Goal: Task Accomplishment & Management: Manage account settings

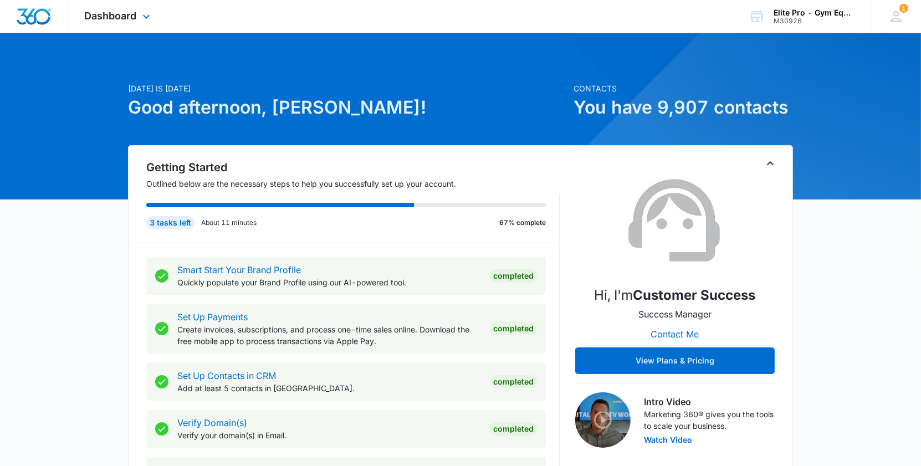
click at [27, 17] on img "Dashboard" at bounding box center [33, 16] width 35 height 17
click at [112, 20] on span "Dashboard" at bounding box center [111, 16] width 52 height 12
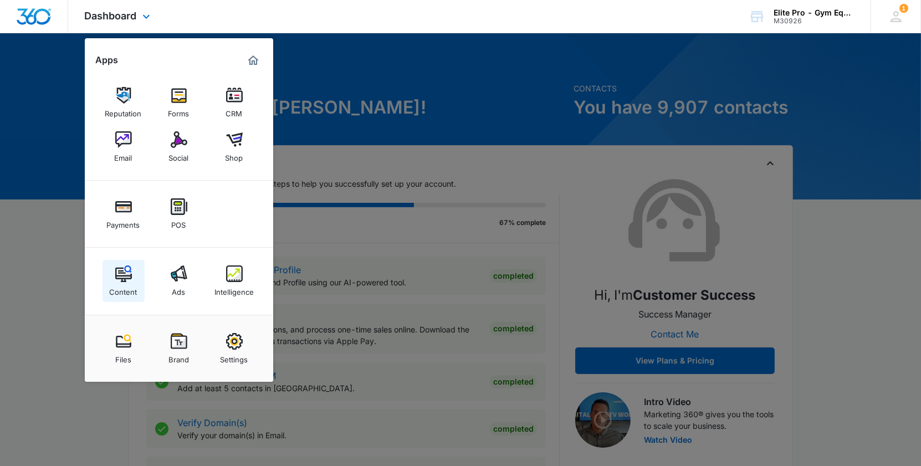
click at [120, 276] on img at bounding box center [123, 274] width 17 height 17
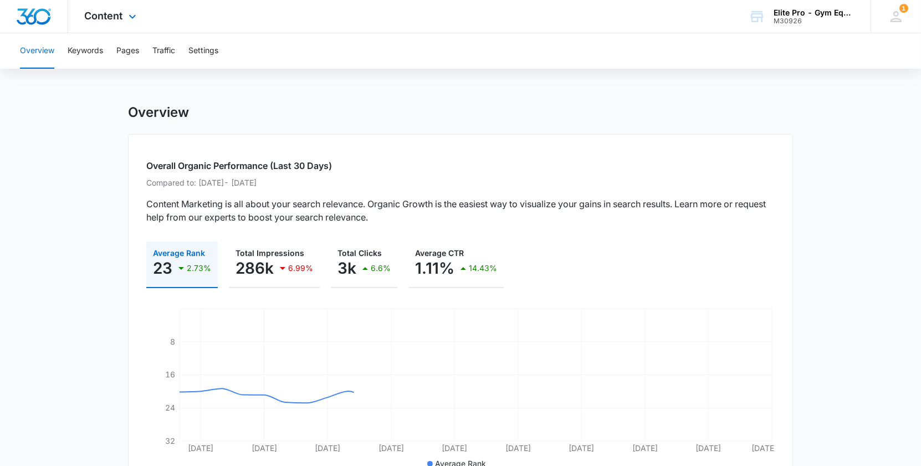
click at [113, 9] on div "Content Apps Reputation Forms CRM Email Social Shop Payments POS Content Ads In…" at bounding box center [112, 16] width 88 height 33
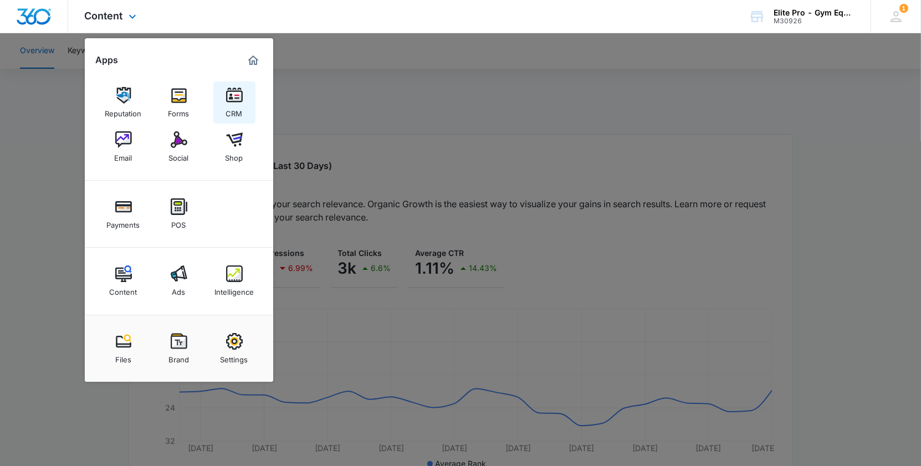
click at [238, 98] on img at bounding box center [234, 95] width 17 height 17
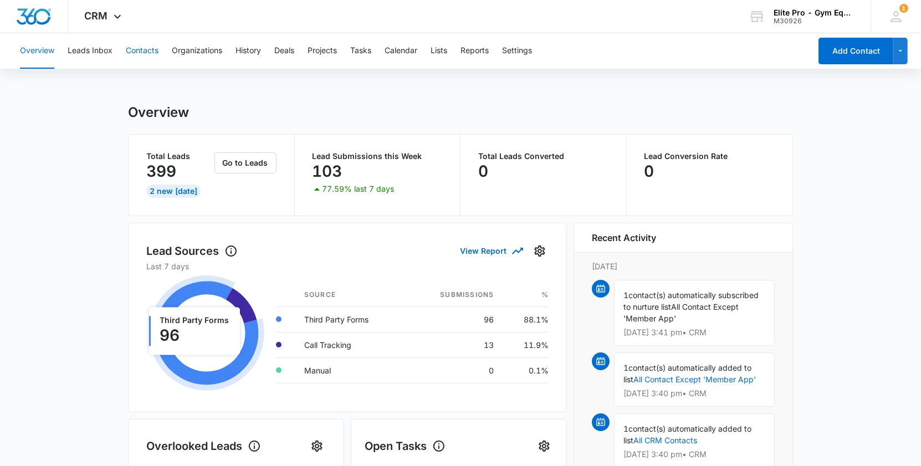
click at [132, 55] on button "Contacts" at bounding box center [142, 50] width 33 height 35
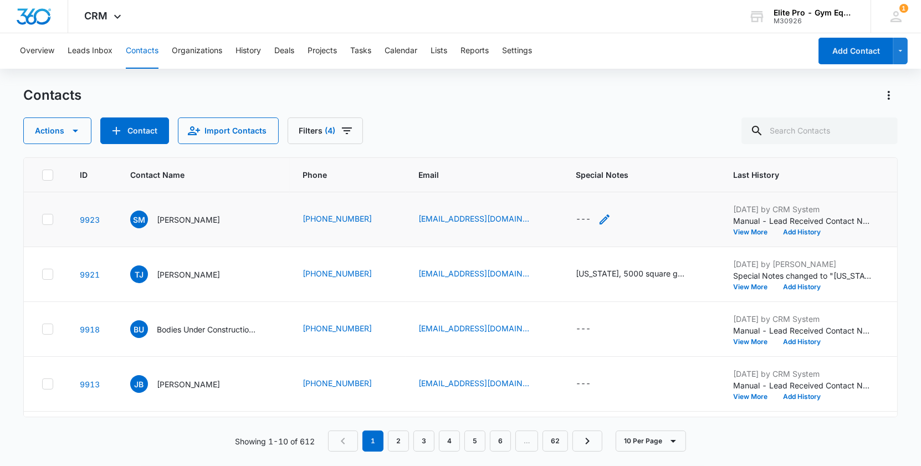
click at [598, 218] on icon "Special Notes - - Select to Edit Field" at bounding box center [604, 219] width 13 height 13
click at [564, 118] on textarea "Special Notes" at bounding box center [593, 129] width 131 height 63
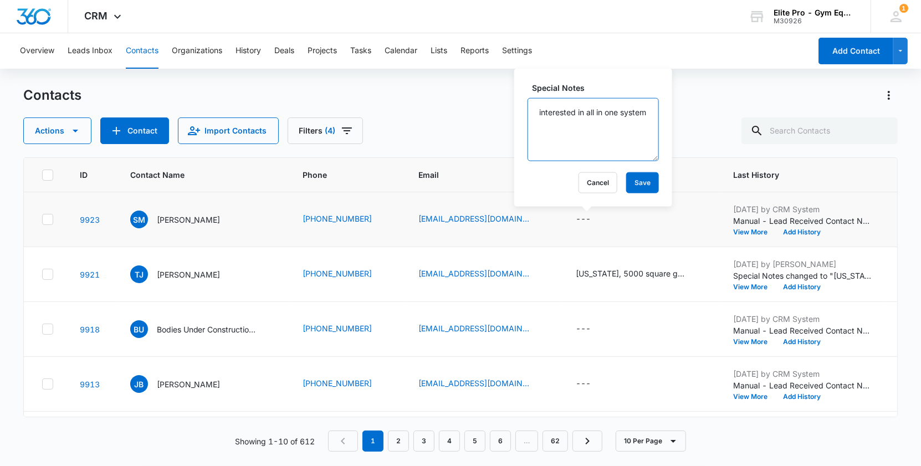
type textarea "interested in all in one system"
click at [628, 193] on div "Special Notes interested in all in one system Cancel Save" at bounding box center [593, 138] width 158 height 138
click at [631, 185] on button "Save" at bounding box center [642, 182] width 33 height 21
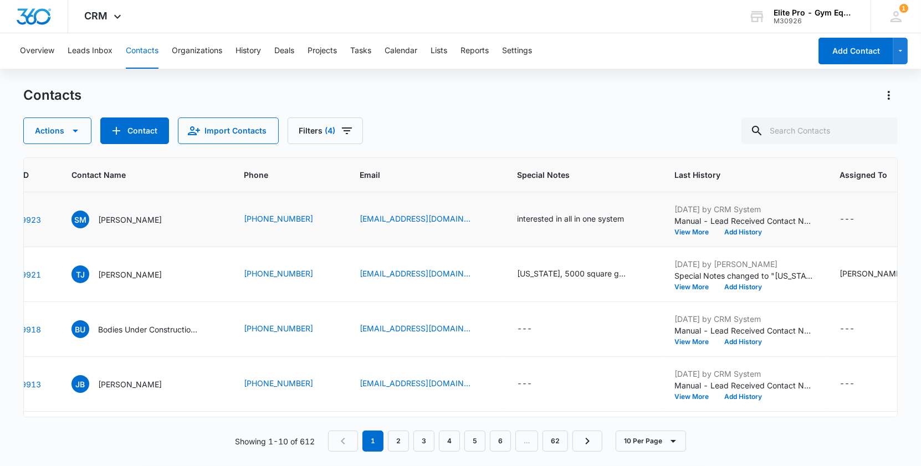
scroll to position [0, 111]
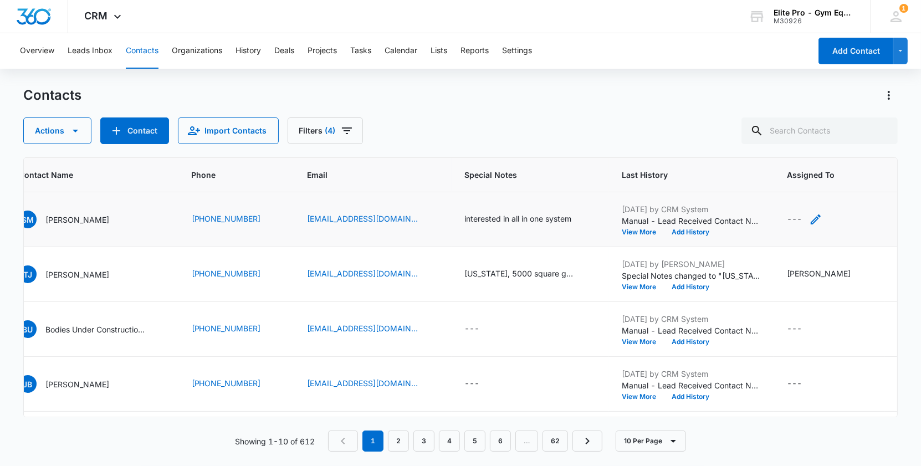
click at [810, 220] on icon "Assigned To - - Select to Edit Field" at bounding box center [815, 219] width 13 height 13
click at [799, 131] on div at bounding box center [798, 139] width 115 height 27
click at [779, 135] on div "Assigned To" at bounding box center [798, 148] width 93 height 27
type input "john"
click at [779, 185] on p "John Rodriguez" at bounding box center [784, 187] width 36 height 12
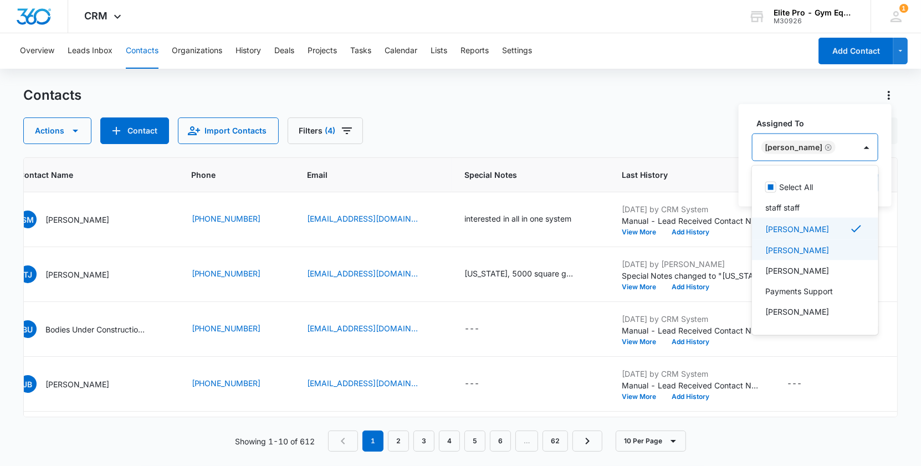
click at [695, 100] on div "Contacts" at bounding box center [460, 95] width 875 height 18
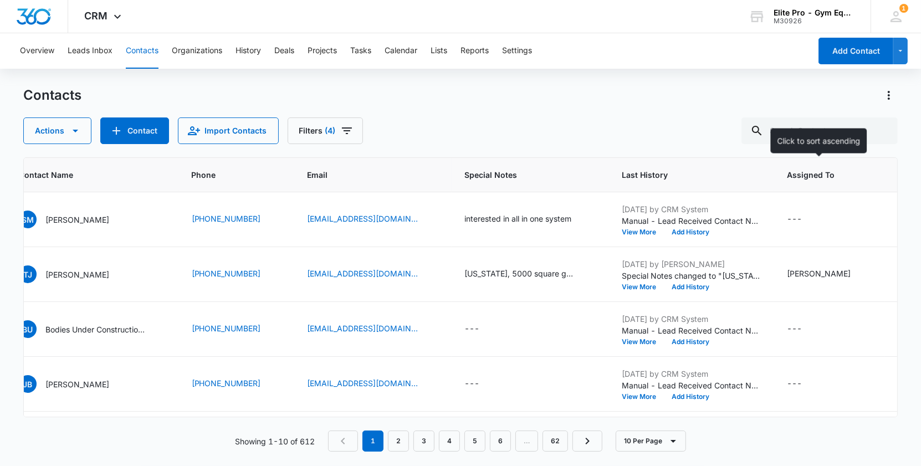
click at [815, 180] on span "Assigned To" at bounding box center [822, 175] width 68 height 12
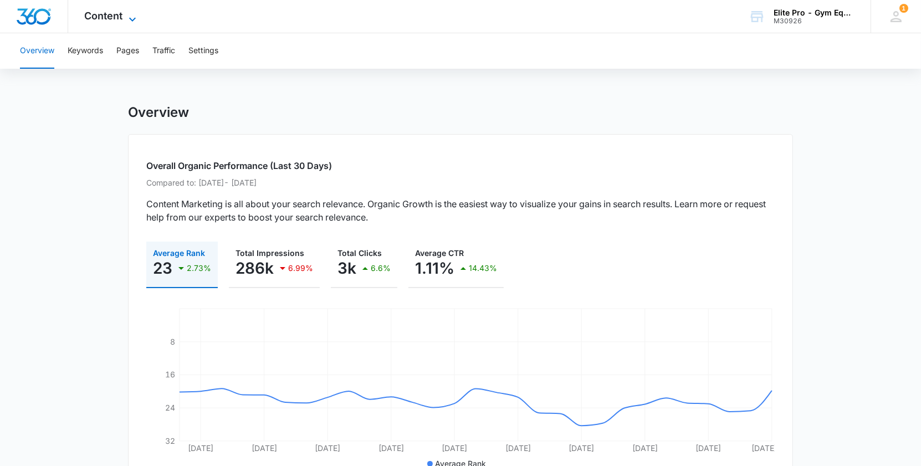
click at [131, 15] on icon at bounding box center [132, 19] width 13 height 13
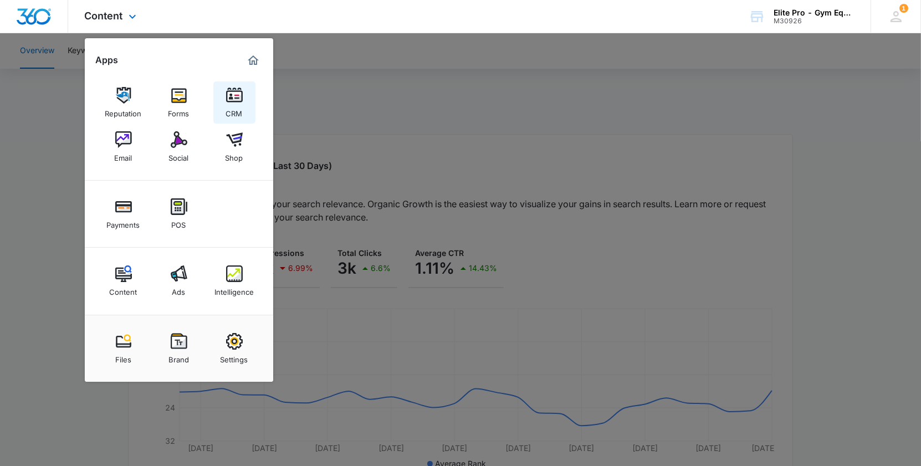
click at [233, 100] on img at bounding box center [234, 95] width 17 height 17
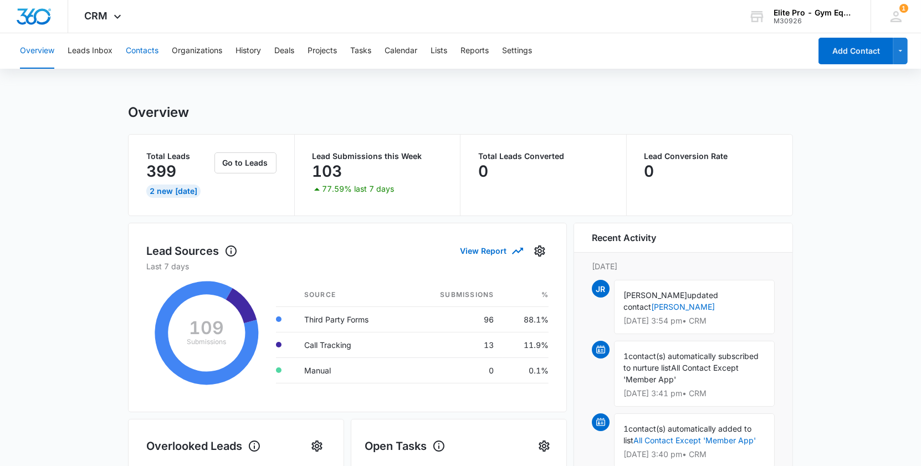
click at [140, 55] on button "Contacts" at bounding box center [142, 50] width 33 height 35
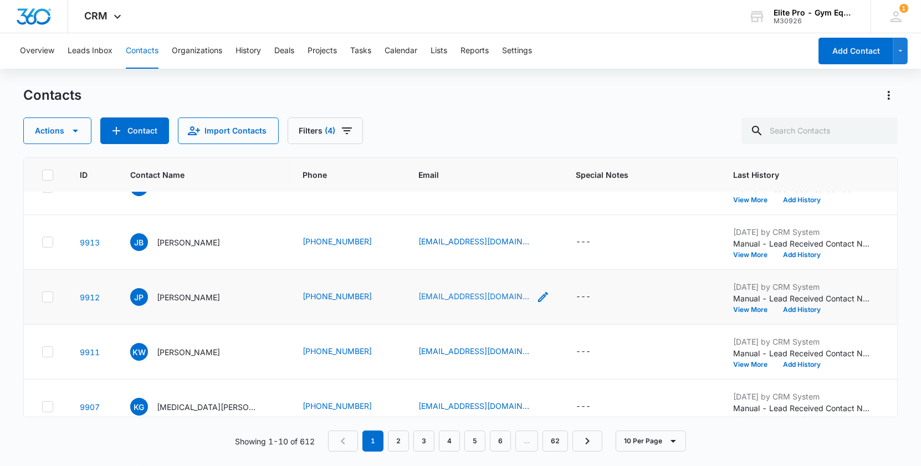
scroll to position [159, 0]
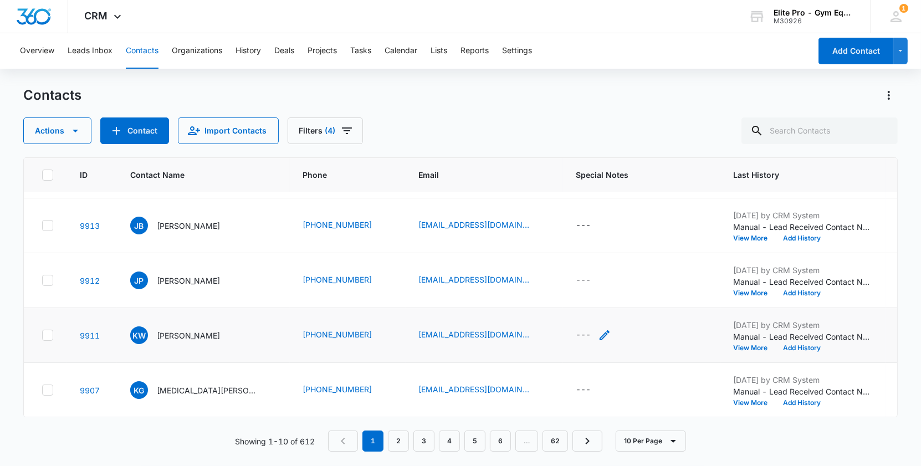
click at [598, 329] on icon "Special Notes - - Select to Edit Field" at bounding box center [604, 335] width 13 height 13
click at [580, 252] on div at bounding box center [586, 253] width 115 height 27
click at [582, 254] on textarea "Special Notes" at bounding box center [593, 243] width 131 height 63
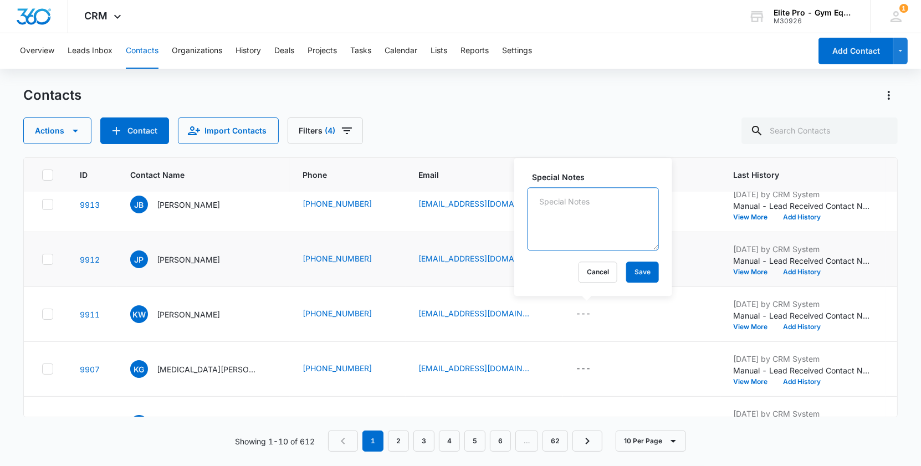
scroll to position [183, 0]
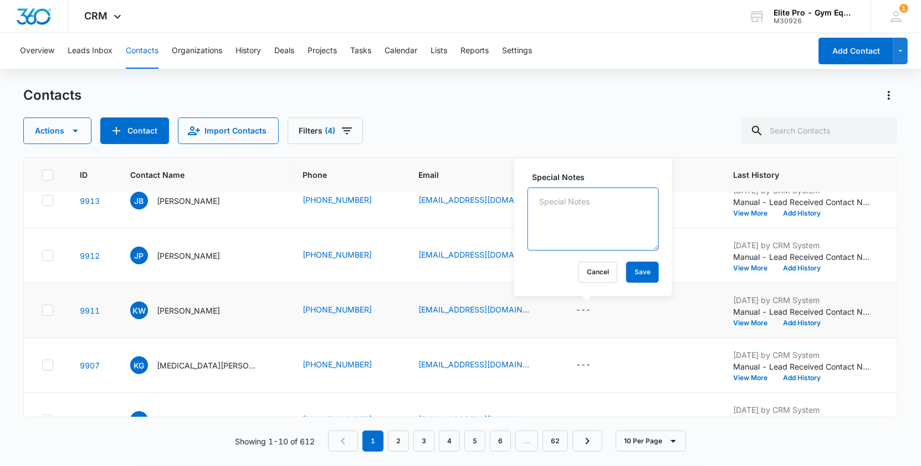
click at [628, 236] on textarea "Special Notes" at bounding box center [593, 218] width 131 height 63
click at [545, 308] on td "karenwalters.massage@yahoo.com" at bounding box center [484, 310] width 157 height 55
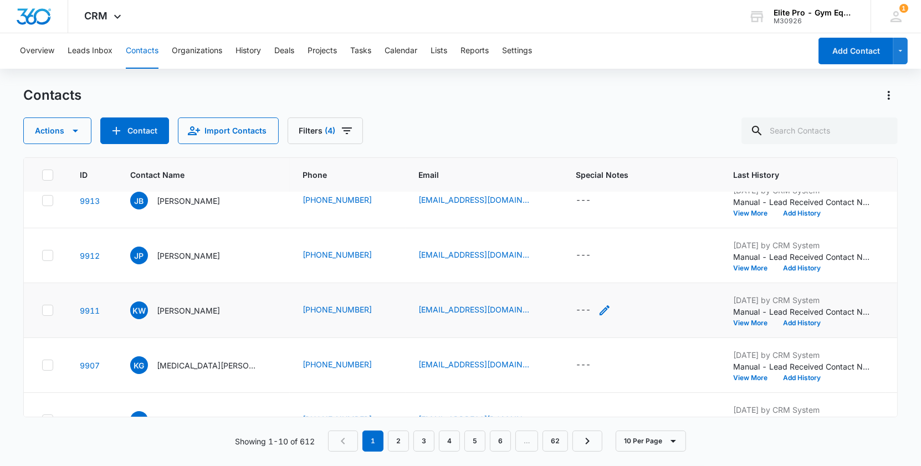
click at [601, 308] on icon "Special Notes - - Select to Edit Field" at bounding box center [604, 310] width 13 height 13
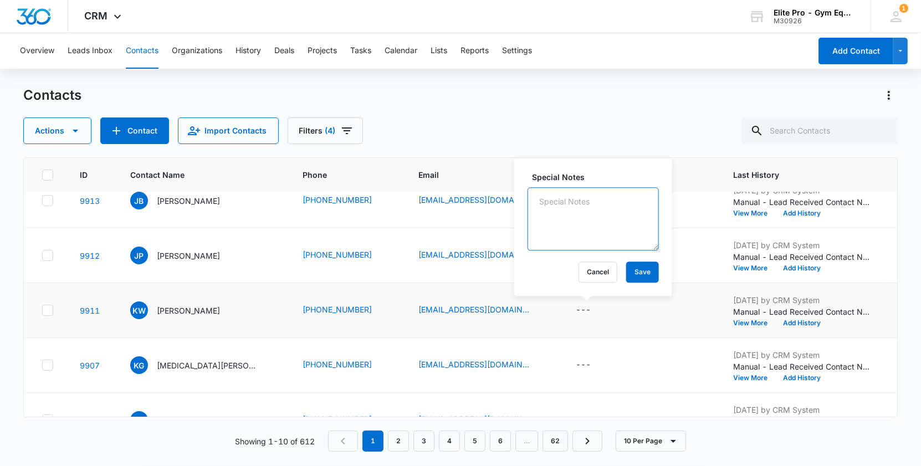
click at [570, 218] on textarea "Special Notes" at bounding box center [593, 218] width 131 height 63
type textarea "K"
click at [557, 204] on textarea "Special Notes" at bounding box center [593, 218] width 131 height 63
type textarea "N"
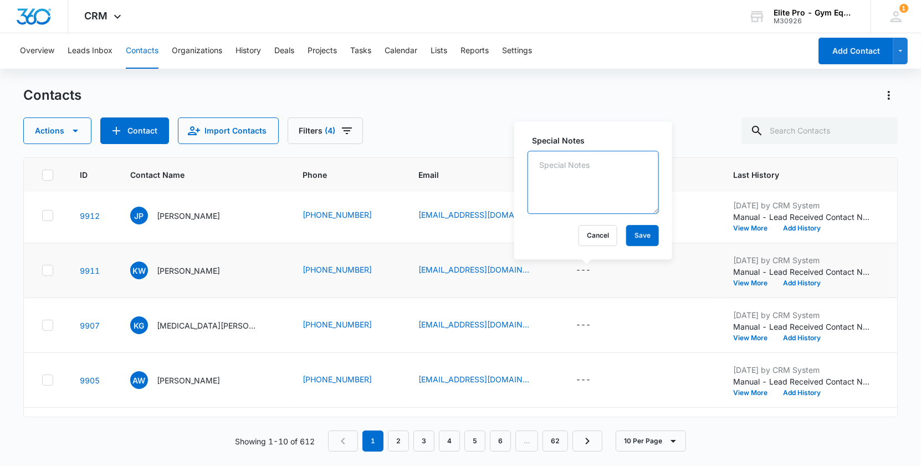
scroll to position [220, 0]
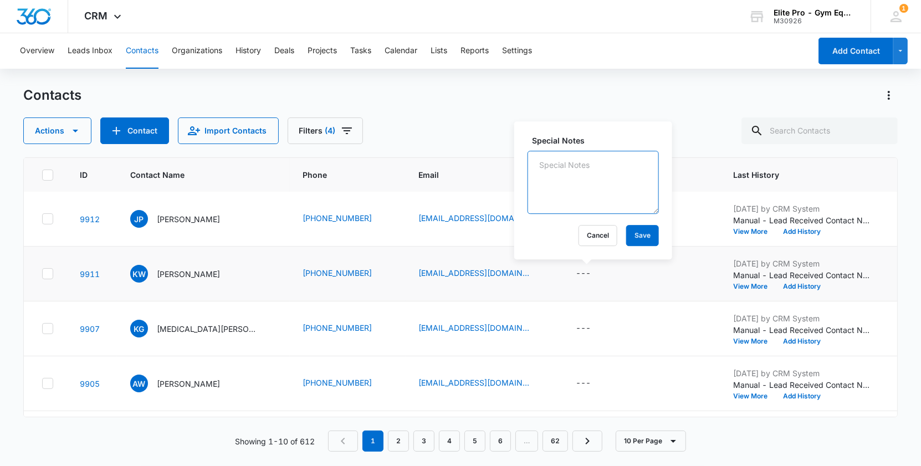
click at [597, 171] on textarea "Special Notes" at bounding box center [593, 182] width 131 height 63
type textarea "K"
type textarea "interested in changing a few pieces from her current gym"
click at [635, 237] on button "Save" at bounding box center [642, 235] width 33 height 21
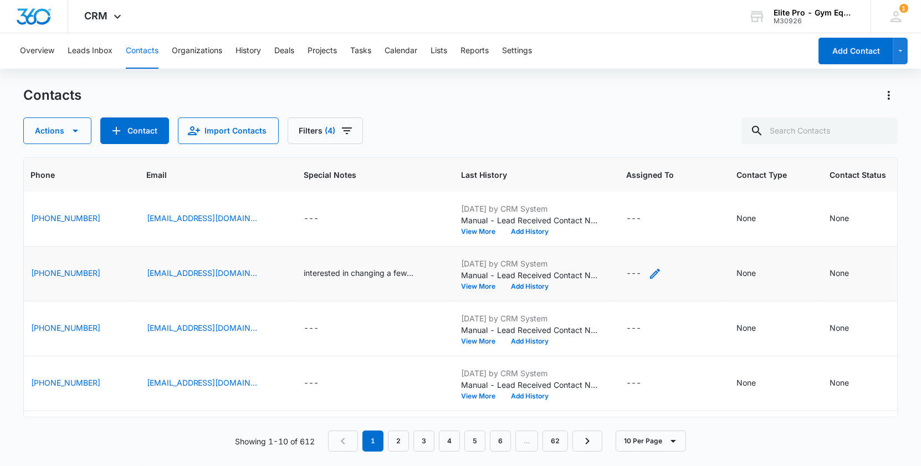
scroll to position [220, 276]
click at [647, 269] on icon "Assigned To - - Select to Edit Field" at bounding box center [651, 273] width 13 height 13
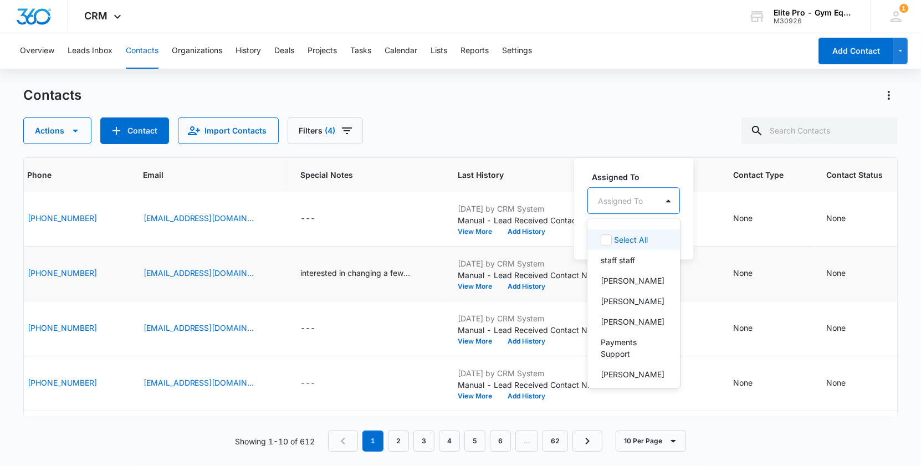
click at [632, 200] on div at bounding box center [620, 201] width 45 height 14
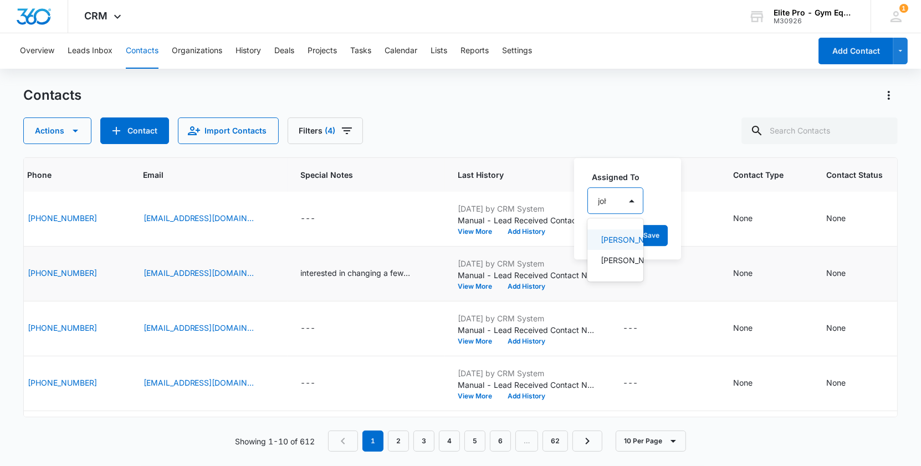
type input "john"
click at [626, 244] on p "John Rodriguez" at bounding box center [619, 240] width 36 height 12
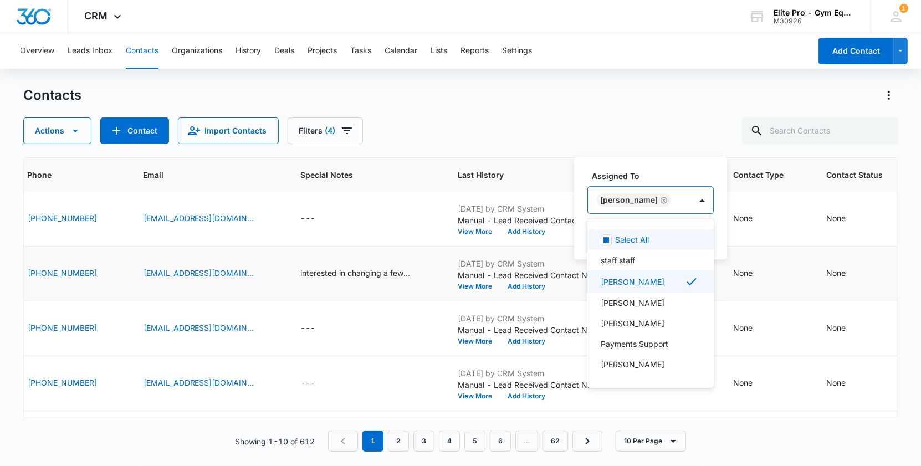
click at [691, 176] on label "Assigned To" at bounding box center [655, 176] width 126 height 12
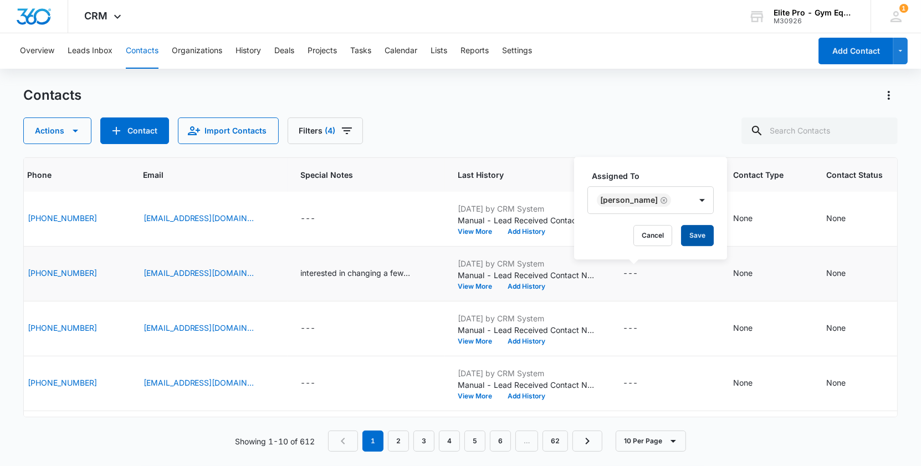
click at [695, 237] on button "Save" at bounding box center [697, 235] width 33 height 21
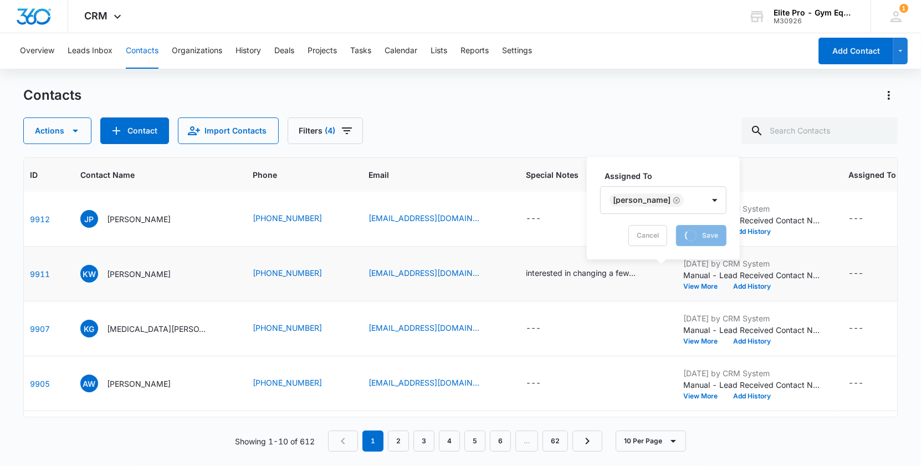
scroll to position [220, 0]
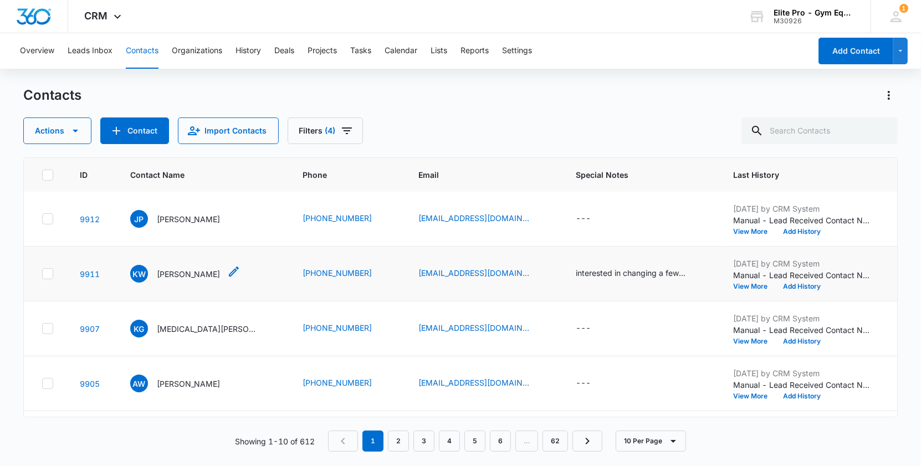
click at [241, 272] on icon "Contact Name - Karen Walters-Greigg - Select to Edit Field" at bounding box center [233, 271] width 13 height 13
click at [282, 274] on td "KW Karen Walters-Greigg Cancel Save" at bounding box center [203, 274] width 173 height 55
click at [185, 270] on p "Karen Walters-Greigg" at bounding box center [189, 274] width 64 height 12
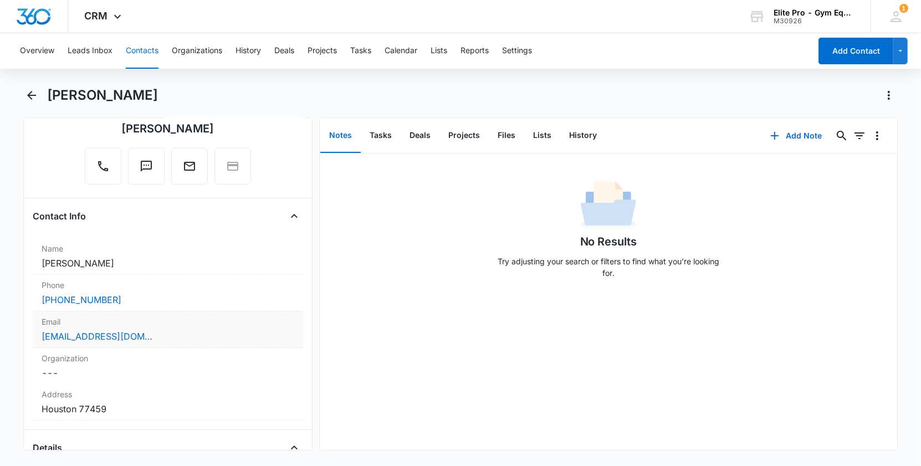
scroll to position [103, 0]
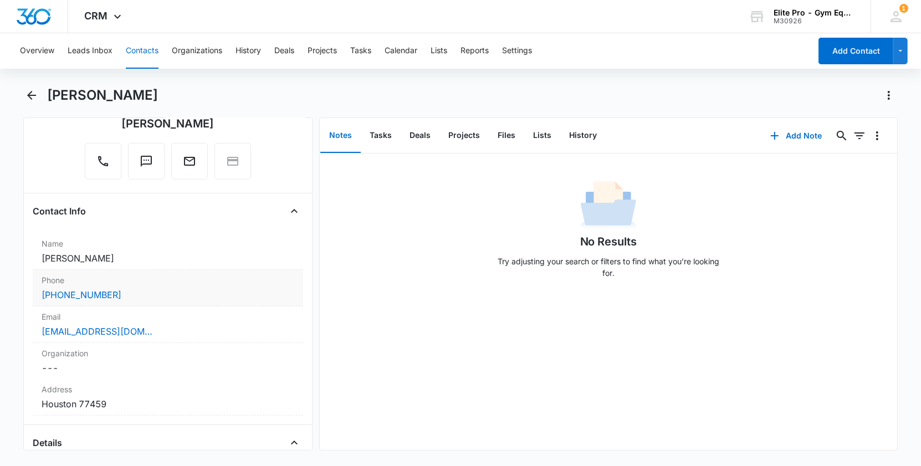
click at [167, 296] on div "(832) 528-7609" at bounding box center [168, 294] width 253 height 13
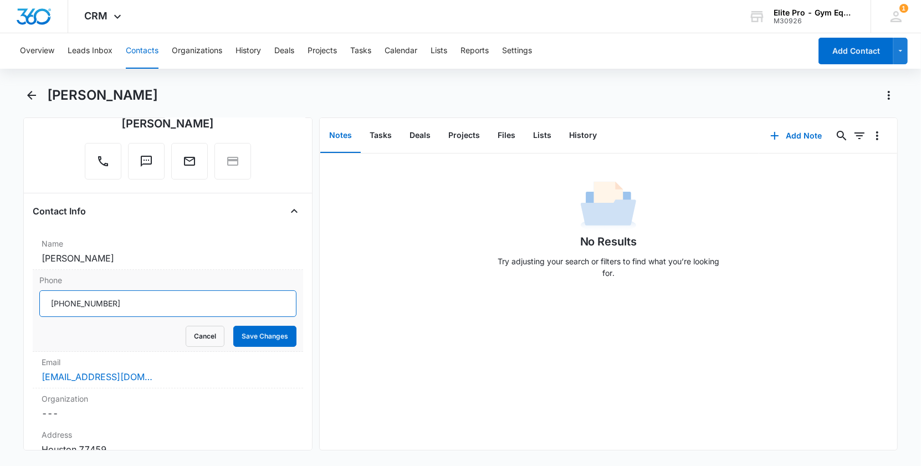
drag, startPoint x: 62, startPoint y: 302, endPoint x: 180, endPoint y: 307, distance: 118.2
click at [180, 307] on input "Phone" at bounding box center [167, 303] width 257 height 27
